Goal: Check status: Check status

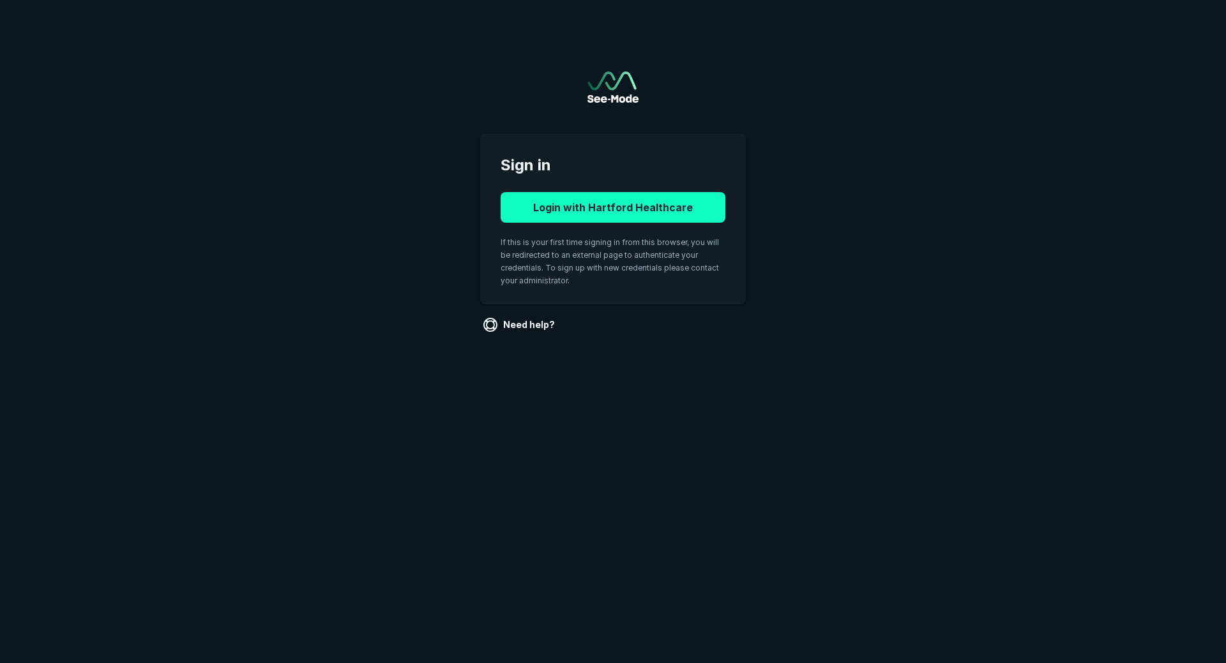
click at [609, 199] on button "Login with Hartford Healthcare" at bounding box center [613, 207] width 225 height 31
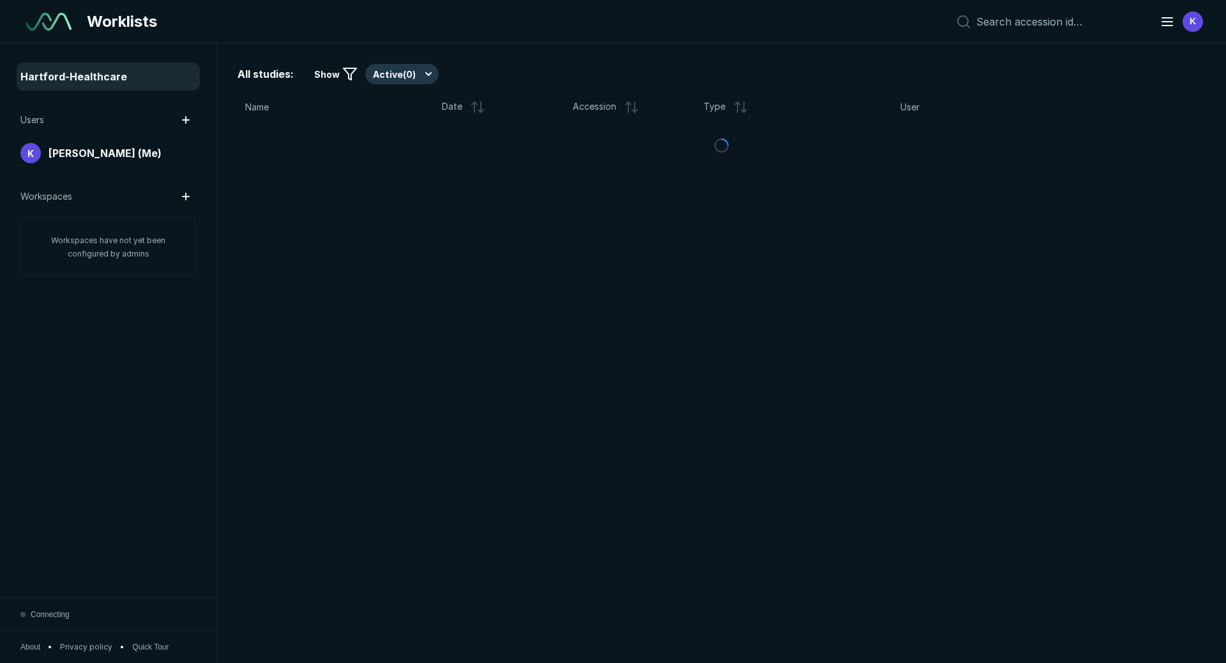
scroll to position [4200, 5977]
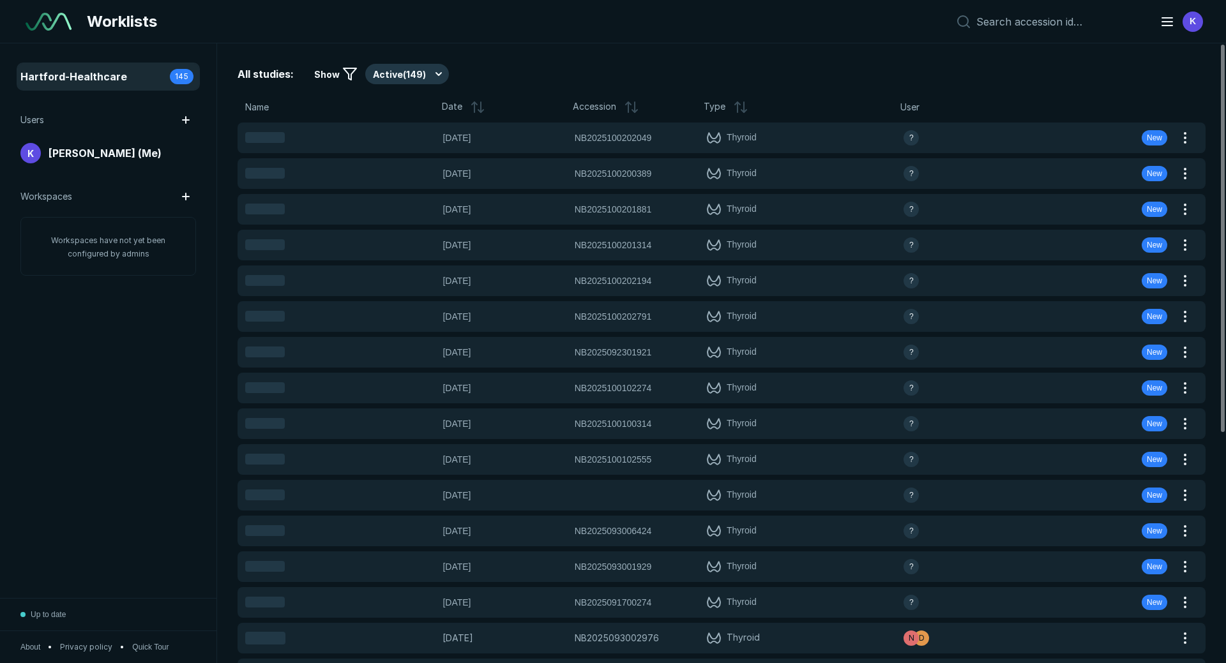
click at [344, 74] on icon at bounding box center [349, 73] width 15 height 15
click at [395, 69] on button "Active ( 149 )" at bounding box center [407, 74] width 84 height 20
click at [396, 133] on span "Completed ( 16 )" at bounding box center [410, 137] width 63 height 14
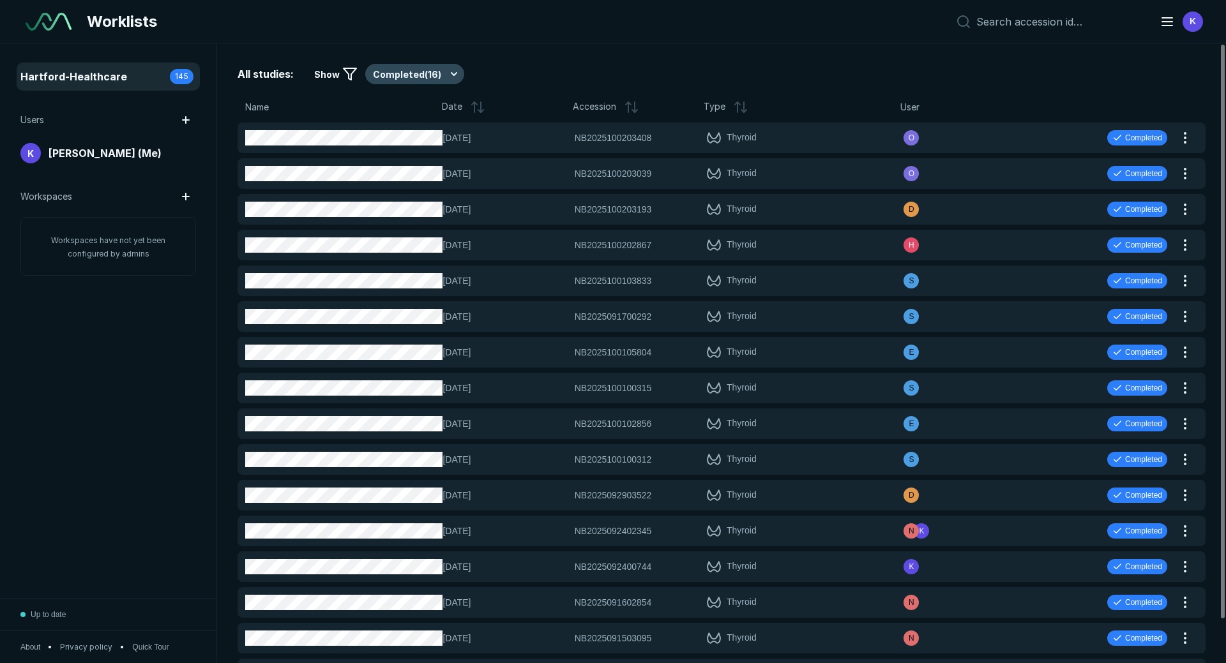
click at [405, 76] on button "Completed ( 16 )" at bounding box center [414, 74] width 99 height 20
drag, startPoint x: 397, startPoint y: 139, endPoint x: 572, endPoint y: 114, distance: 177.4
click at [397, 139] on span "Completed ( 16 )" at bounding box center [410, 137] width 63 height 14
click at [446, 77] on button "Completed ( 16 )" at bounding box center [414, 74] width 99 height 20
click at [418, 112] on span "Active ( 149 )" at bounding box center [403, 112] width 49 height 14
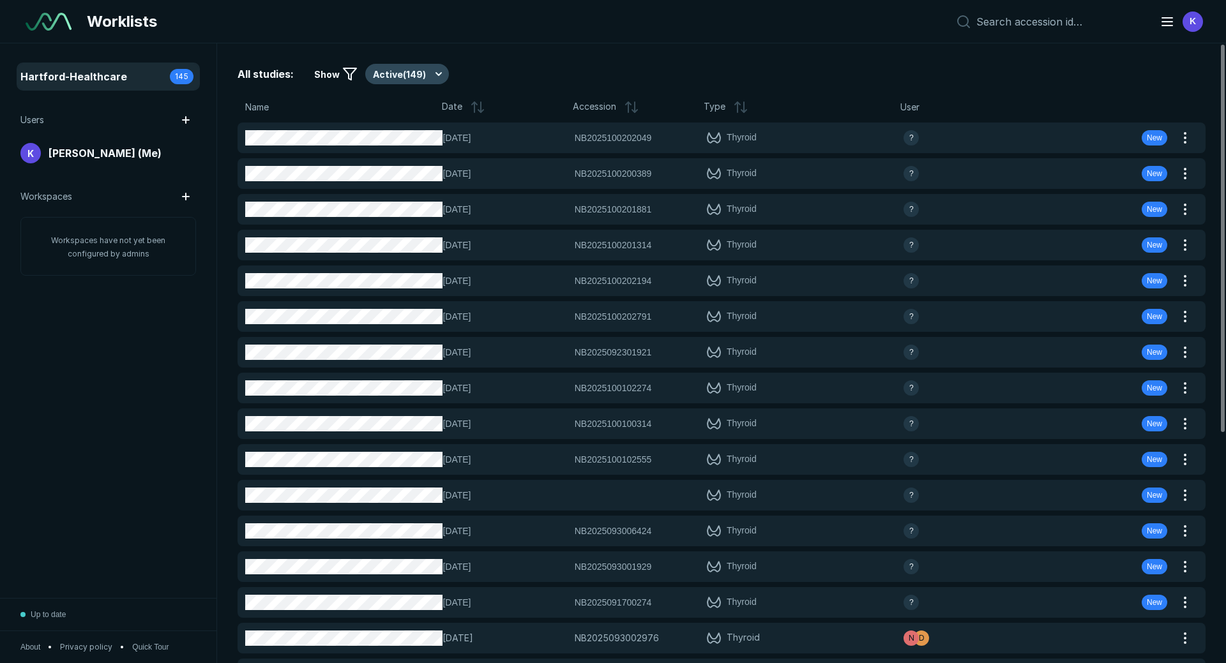
click at [385, 79] on button "Active ( 149 )" at bounding box center [407, 74] width 84 height 20
click at [529, 54] on div "All studies: Show Active ( 149 ) Name Date Accession Type User 02-OCT-2025 NB20…" at bounding box center [721, 353] width 1009 height 620
